Goal: Check status

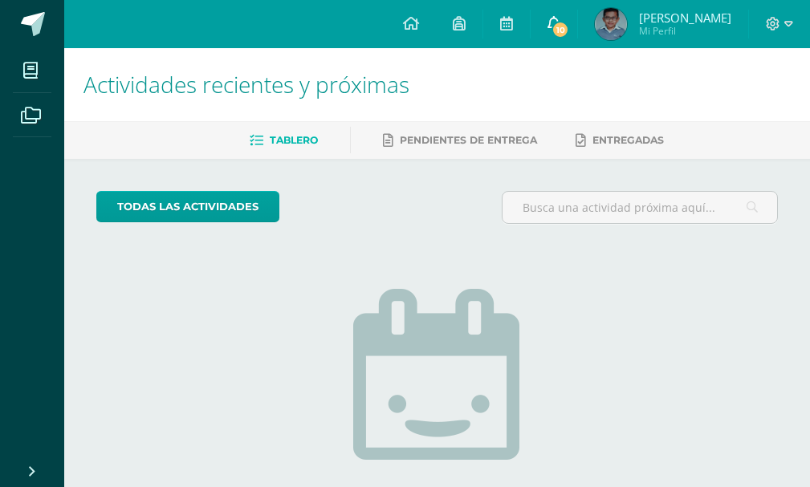
click at [577, 13] on link "10" at bounding box center [554, 24] width 47 height 48
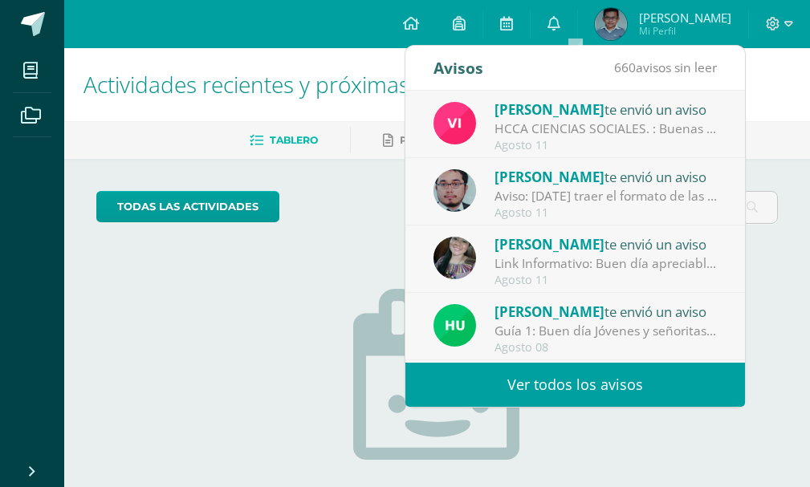
scroll to position [187, 0]
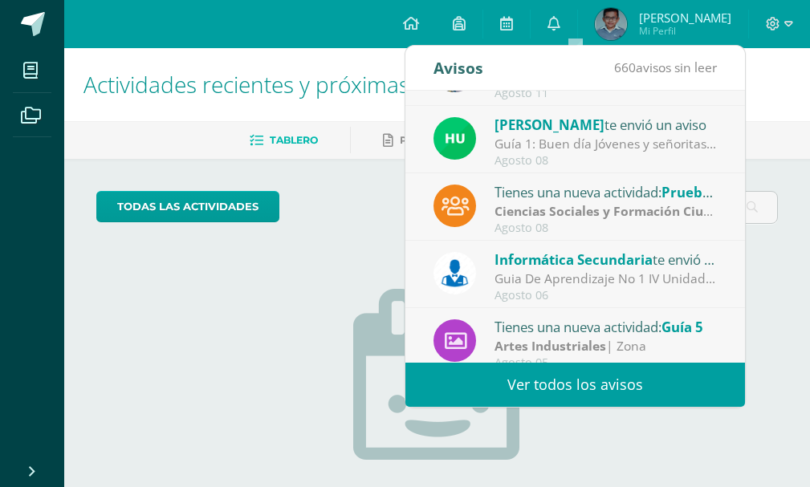
click at [617, 228] on div "Agosto 08" at bounding box center [606, 229] width 223 height 14
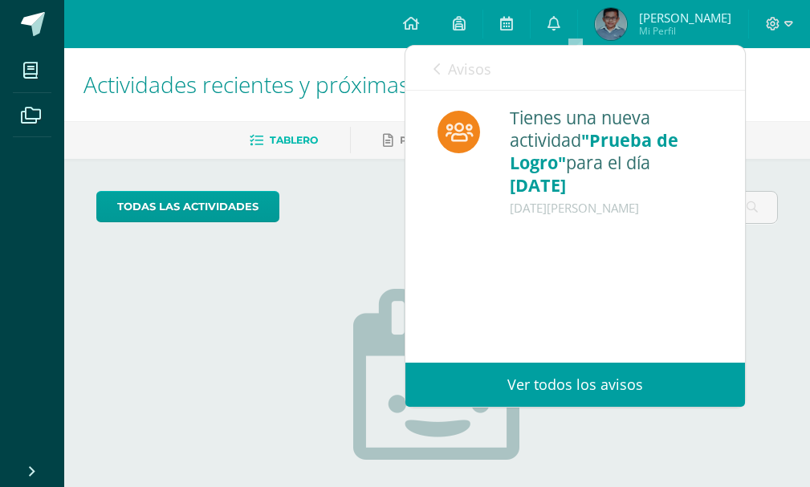
click at [442, 56] on link "Avisos" at bounding box center [463, 69] width 58 height 46
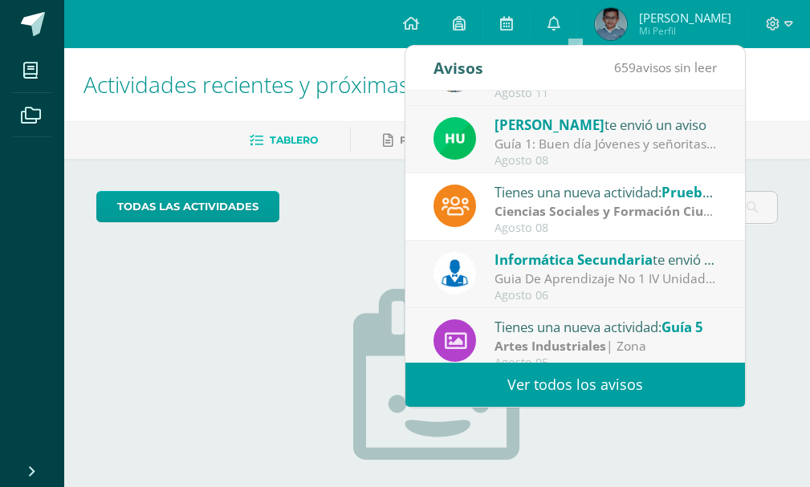
click at [569, 271] on div "Guia De Aprendizaje No 1 IV Unidad: Buenos días, estimados estudiantes, es un g…" at bounding box center [606, 279] width 223 height 18
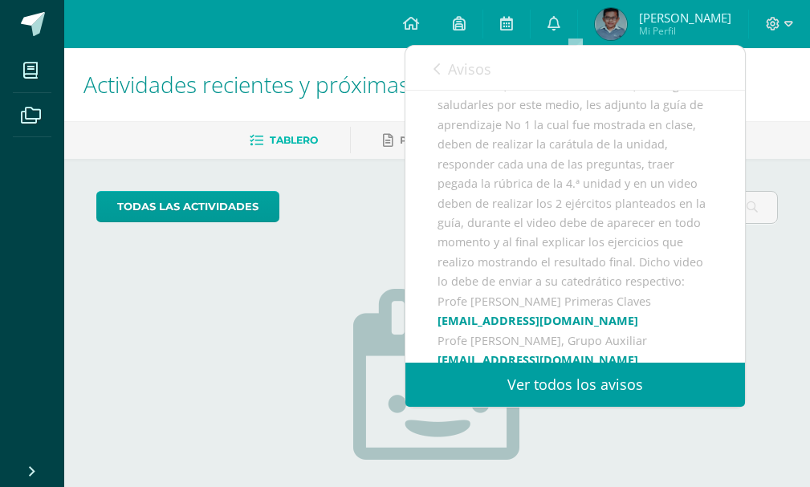
click at [436, 75] on icon at bounding box center [437, 69] width 6 height 13
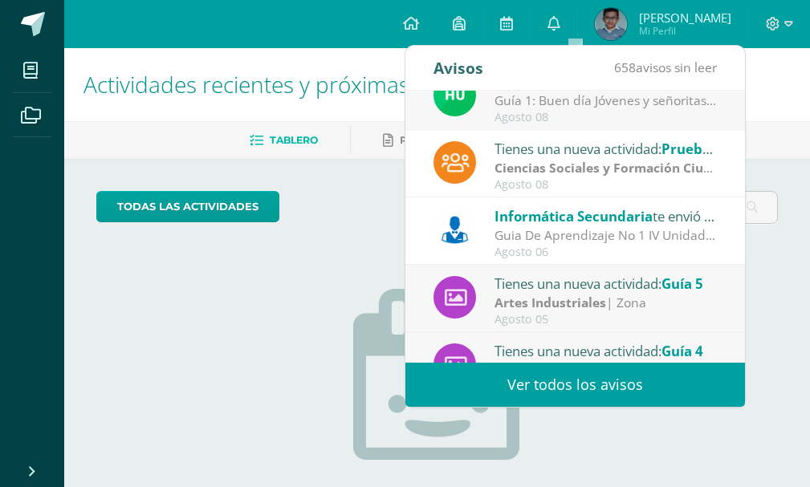
scroll to position [267, 0]
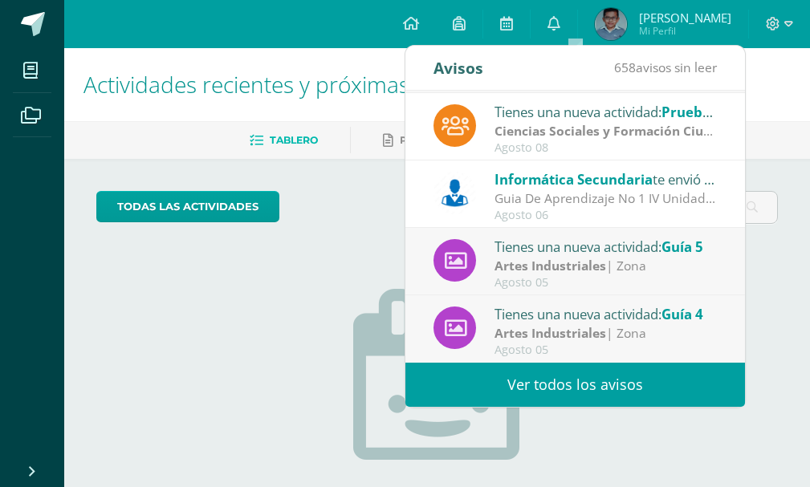
click at [51, 258] on ul "Mis cursos Archivos" at bounding box center [32, 250] width 64 height 405
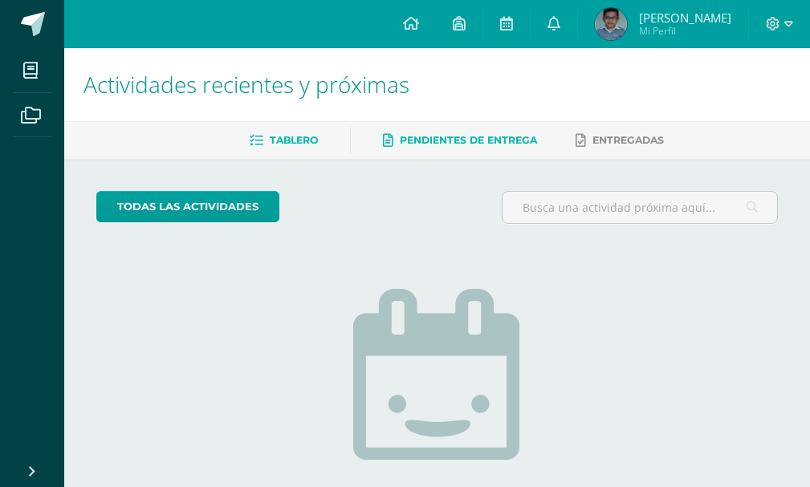
click at [527, 135] on span "Pendientes de entrega" at bounding box center [468, 140] width 137 height 12
click at [308, 128] on link "Tablero" at bounding box center [284, 141] width 68 height 26
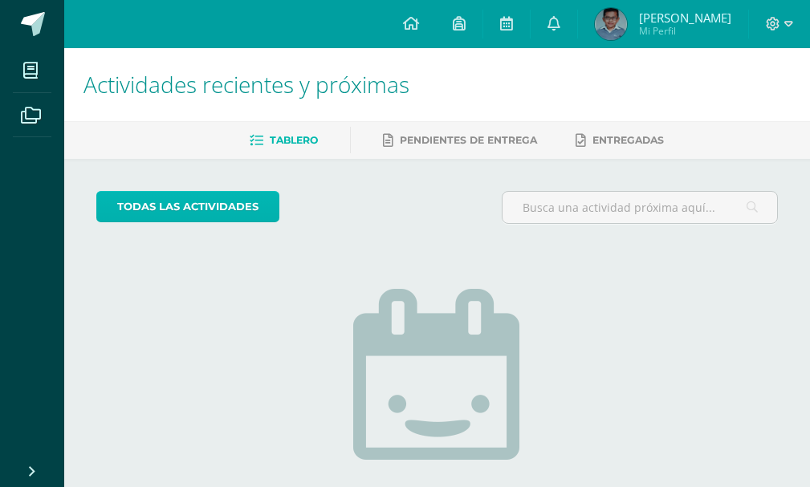
click at [210, 214] on link "todas las Actividades" at bounding box center [187, 206] width 183 height 31
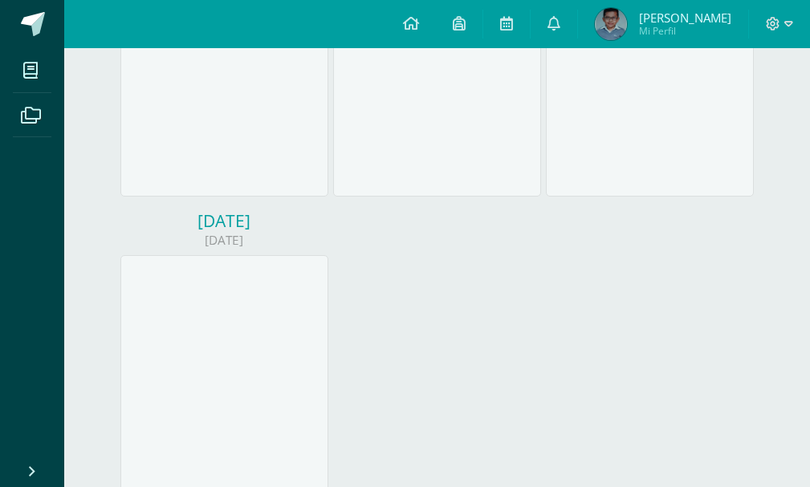
scroll to position [852, 0]
